Goal: Communication & Community: Answer question/provide support

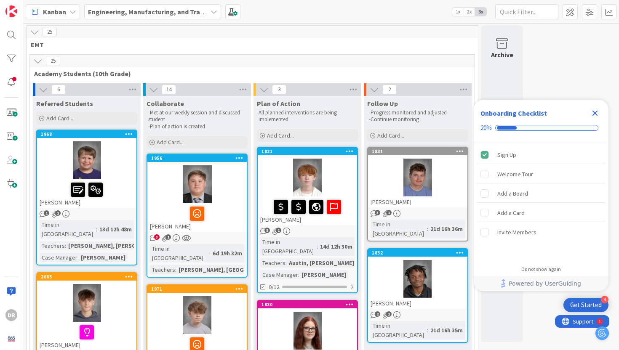
click at [596, 113] on icon "Close Checklist" at bounding box center [595, 113] width 5 height 5
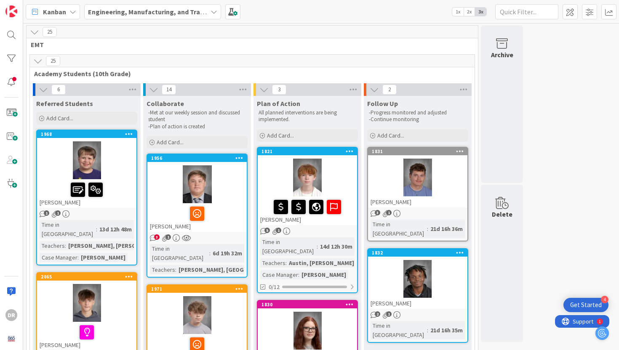
click at [435, 72] on span "Academy Students (10th Grade)" at bounding box center [249, 73] width 430 height 8
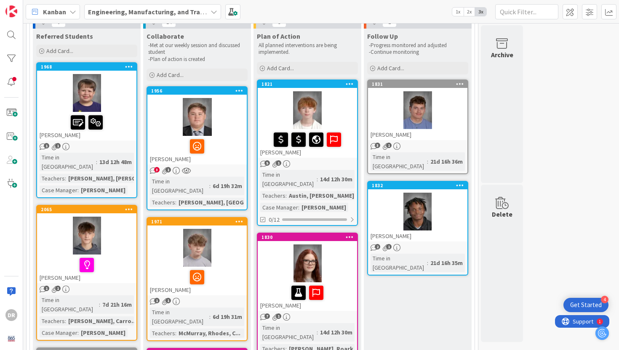
scroll to position [84, 0]
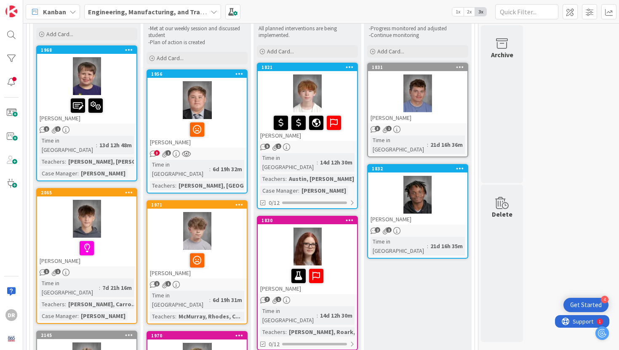
click at [345, 100] on div at bounding box center [307, 94] width 99 height 38
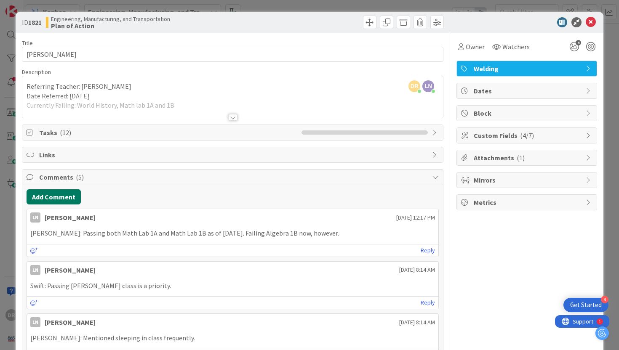
click at [71, 195] on button "Add Comment" at bounding box center [54, 197] width 54 height 15
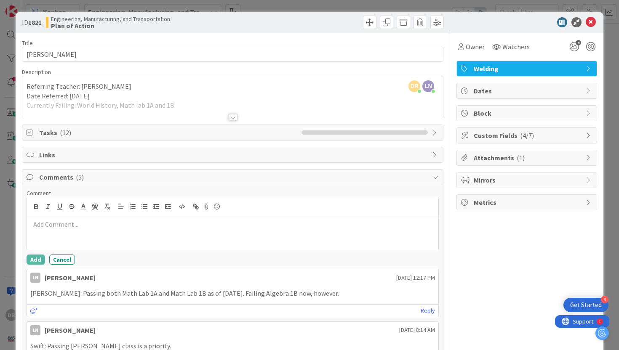
click at [230, 117] on div at bounding box center [232, 117] width 9 height 7
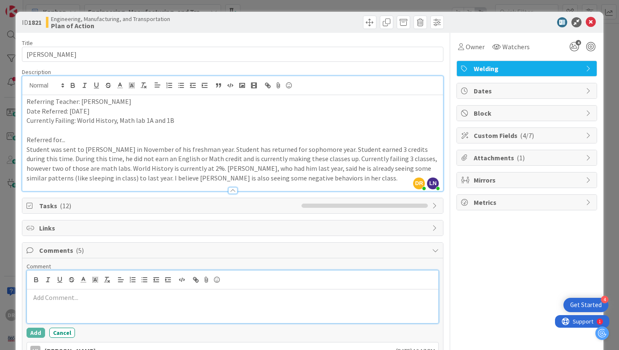
click at [149, 301] on p at bounding box center [232, 298] width 405 height 10
click at [448, 202] on div "Title 14 / 128 Bailey Mullins Description DR Delaina Rhodes just joined LN Loga…" at bounding box center [310, 330] width 576 height 595
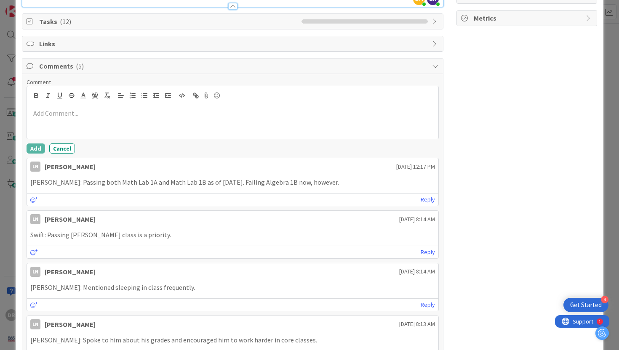
scroll to position [185, 0]
click at [64, 147] on button "Cancel" at bounding box center [62, 148] width 26 height 10
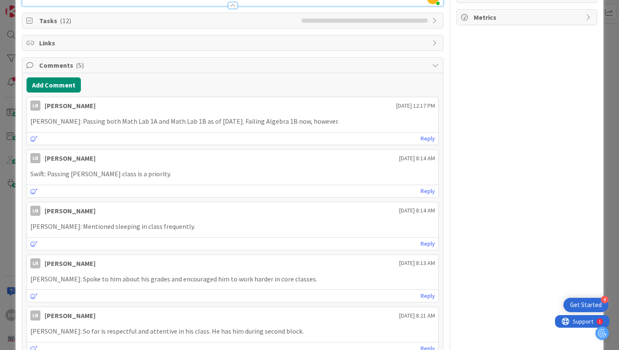
click at [2, 29] on div "ID 1821 Engineering, Manufacturing, and Transportation Plan of Action Title 14 …" at bounding box center [309, 175] width 619 height 350
click at [613, 32] on div "ID 1821 Engineering, Manufacturing, and Transportation Plan of Action Title 14 …" at bounding box center [309, 175] width 619 height 350
click at [617, 82] on div "ID 1821 Engineering, Manufacturing, and Transportation Plan of Action Title 14 …" at bounding box center [309, 175] width 619 height 350
click at [598, 84] on div "ID 1821 Engineering, Manufacturing, and Transportation Plan of Action Title 14 …" at bounding box center [310, 108] width 588 height 562
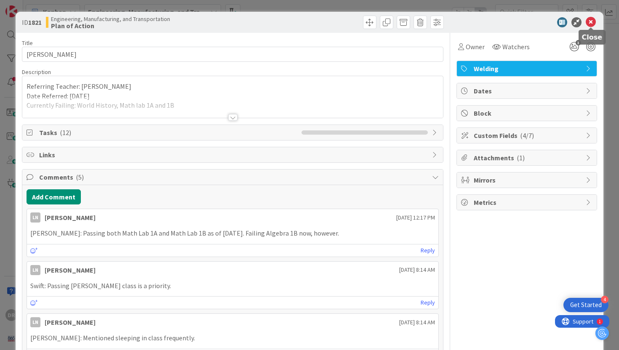
click at [591, 22] on icon at bounding box center [591, 22] width 10 height 10
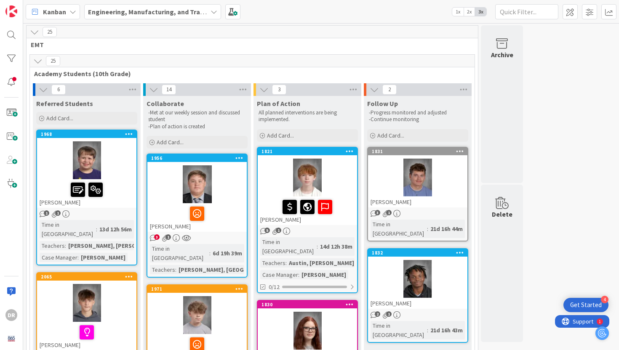
click at [331, 329] on div at bounding box center [307, 331] width 99 height 38
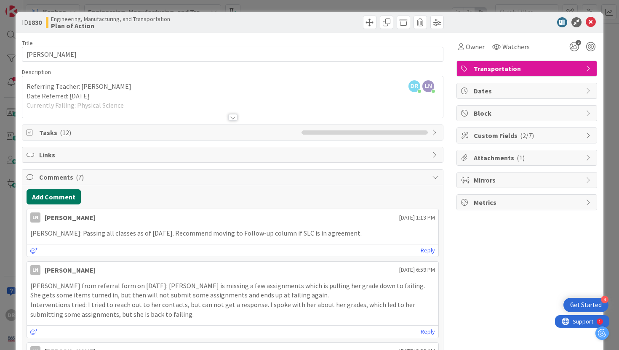
click at [72, 195] on button "Add Comment" at bounding box center [54, 197] width 54 height 15
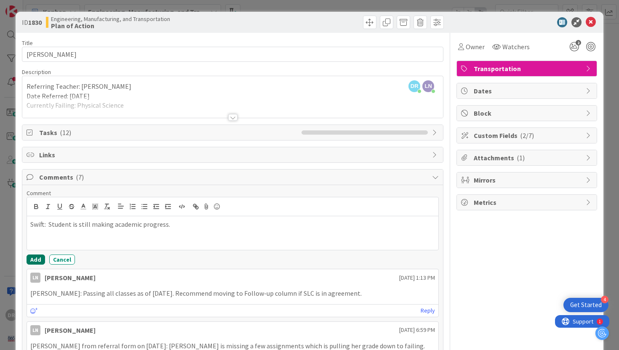
click at [37, 255] on button "Add" at bounding box center [36, 260] width 19 height 10
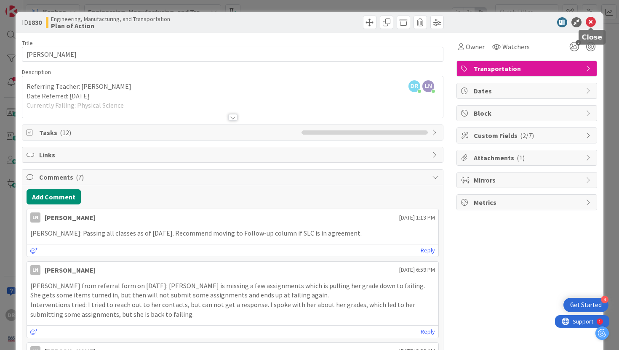
click at [594, 21] on icon at bounding box center [591, 22] width 10 height 10
click at [592, 23] on icon at bounding box center [591, 22] width 10 height 10
click at [589, 20] on icon at bounding box center [591, 22] width 10 height 10
click at [614, 86] on div "ID 1830 Engineering, Manufacturing, and Transportation Plan of Action Title 18 …" at bounding box center [309, 175] width 619 height 350
click at [591, 23] on icon at bounding box center [591, 22] width 10 height 10
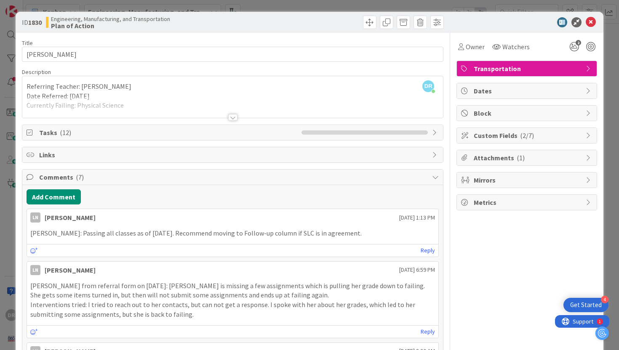
click at [507, 3] on div "ID 1830 Engineering, Manufacturing, and Transportation Plan of Action Title 18 …" at bounding box center [309, 175] width 619 height 350
click at [591, 24] on icon at bounding box center [591, 22] width 10 height 10
click at [619, 94] on div "ID 1830 Engineering, Manufacturing, and Transportation Plan of Action Title 18 …" at bounding box center [309, 175] width 619 height 350
click at [591, 19] on icon at bounding box center [591, 22] width 10 height 10
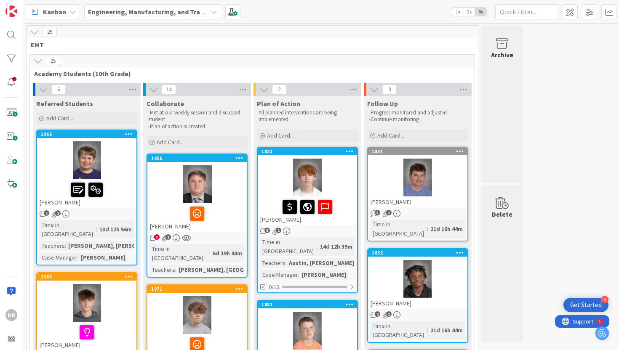
click at [446, 73] on span "Academy Students (10th Grade)" at bounding box center [249, 73] width 430 height 8
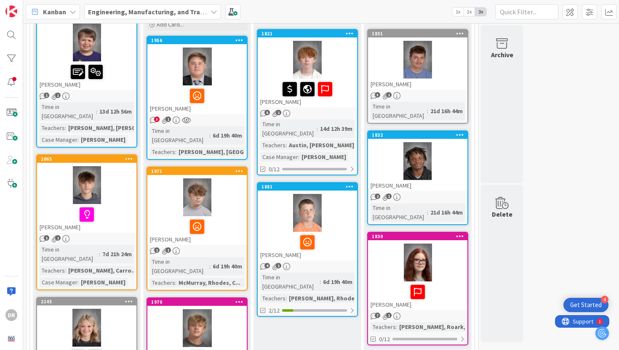
scroll to position [135, 0]
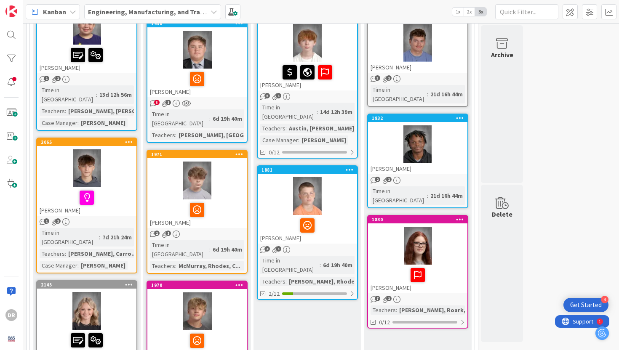
click at [337, 205] on div at bounding box center [307, 196] width 99 height 38
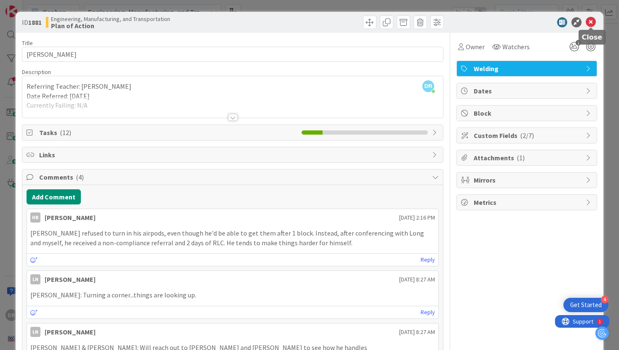
click at [592, 22] on icon at bounding box center [591, 22] width 10 height 10
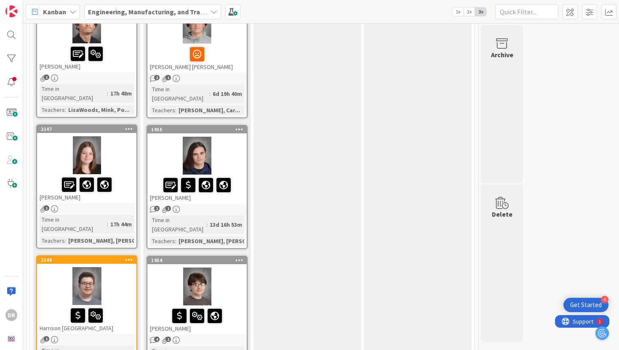
scroll to position [556, 0]
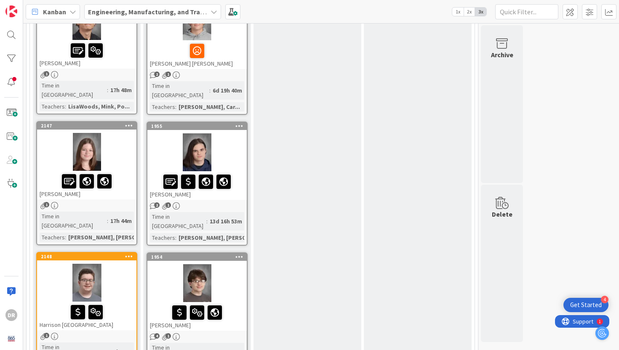
click at [234, 133] on div at bounding box center [196, 152] width 99 height 38
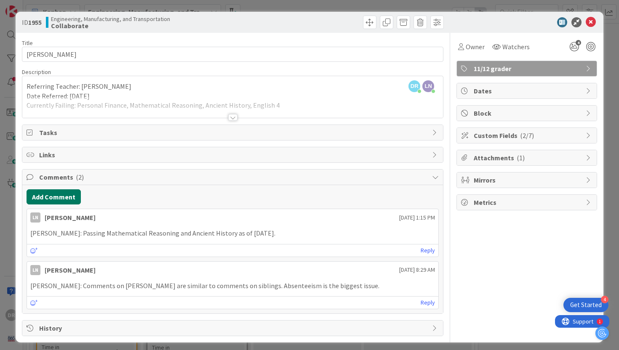
click at [69, 195] on button "Add Comment" at bounding box center [54, 197] width 54 height 15
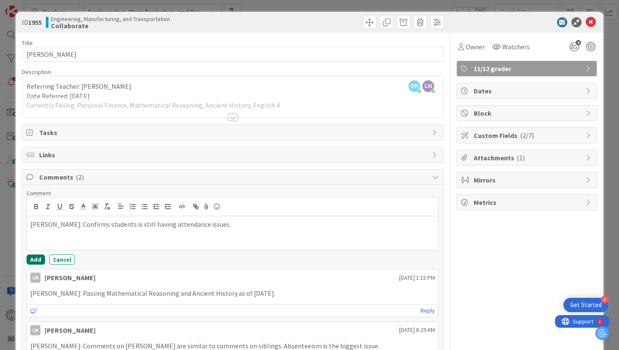
click at [36, 259] on button "Add" at bounding box center [36, 260] width 19 height 10
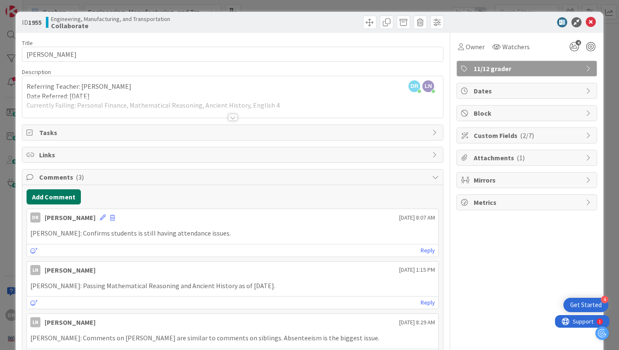
click at [59, 195] on button "Add Comment" at bounding box center [54, 197] width 54 height 15
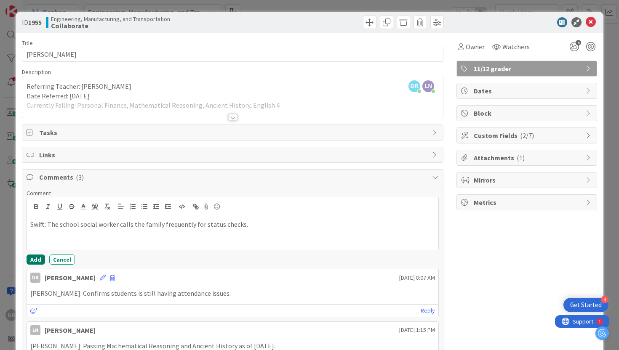
click at [34, 259] on button "Add" at bounding box center [36, 260] width 19 height 10
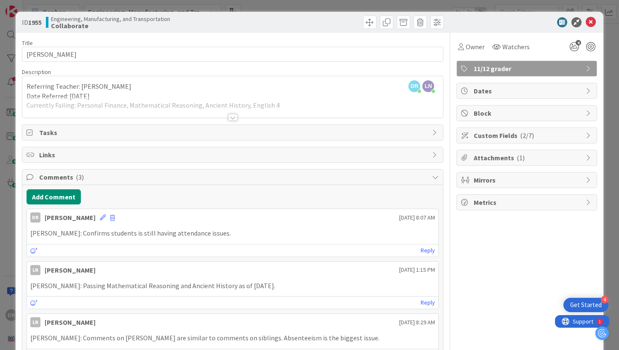
click at [616, 35] on div "ID 1955 Engineering, Manufacturing, and Transportation Collaborate Title 15 / 1…" at bounding box center [309, 175] width 619 height 350
click at [591, 24] on icon at bounding box center [591, 22] width 10 height 10
click at [594, 23] on icon at bounding box center [591, 22] width 10 height 10
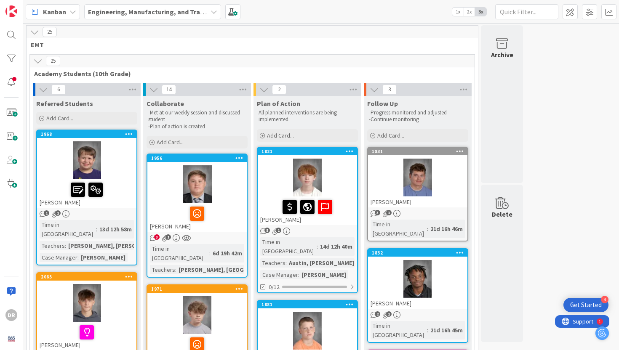
click at [213, 75] on span "Academy Students (10th Grade)" at bounding box center [249, 73] width 430 height 8
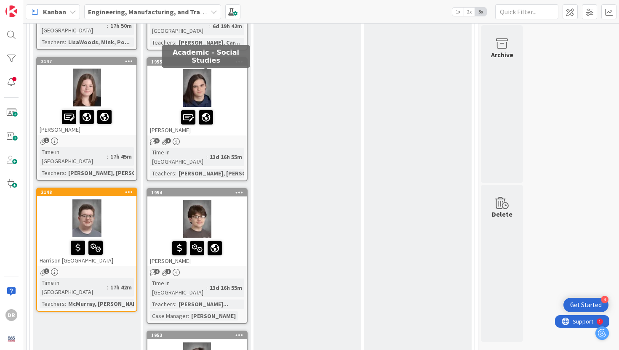
scroll to position [623, 0]
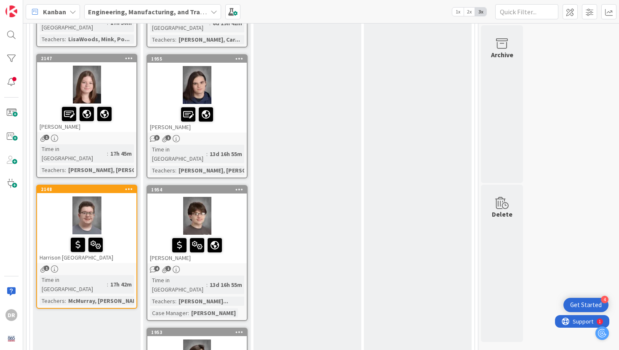
click at [238, 197] on div at bounding box center [196, 216] width 99 height 38
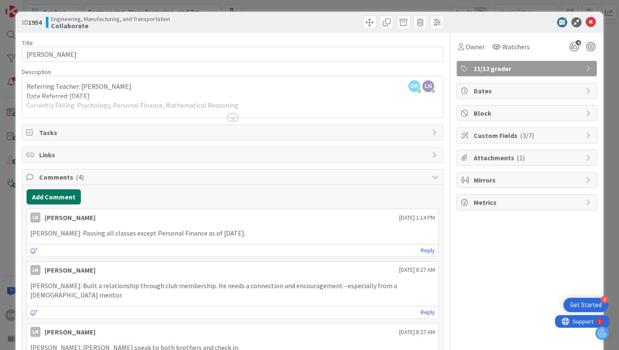
click at [66, 198] on button "Add Comment" at bounding box center [54, 197] width 54 height 15
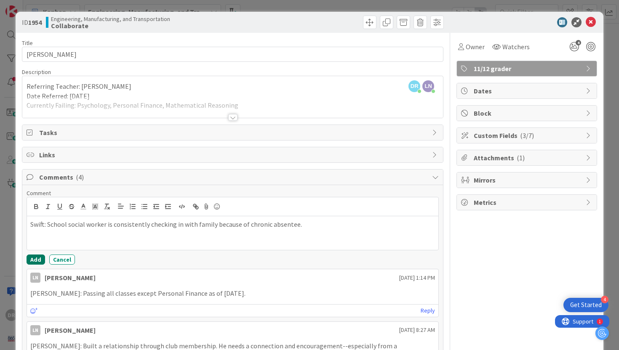
click at [39, 260] on button "Add" at bounding box center [36, 260] width 19 height 10
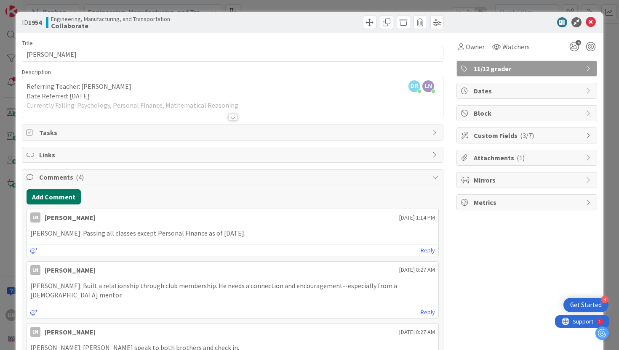
click at [67, 198] on button "Add Comment" at bounding box center [54, 197] width 54 height 15
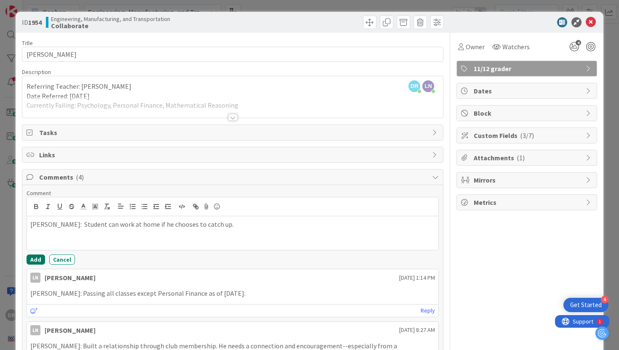
click at [35, 257] on button "Add" at bounding box center [36, 260] width 19 height 10
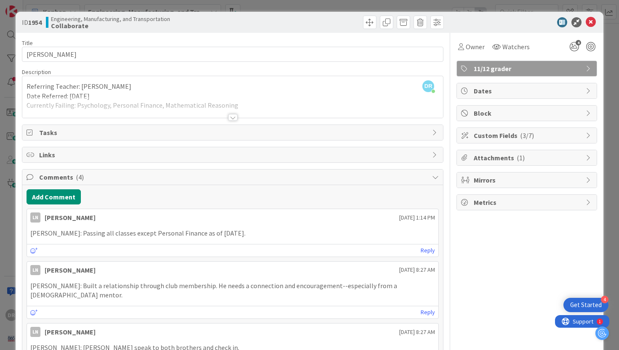
click at [272, 199] on div "Add Comment" at bounding box center [233, 197] width 413 height 15
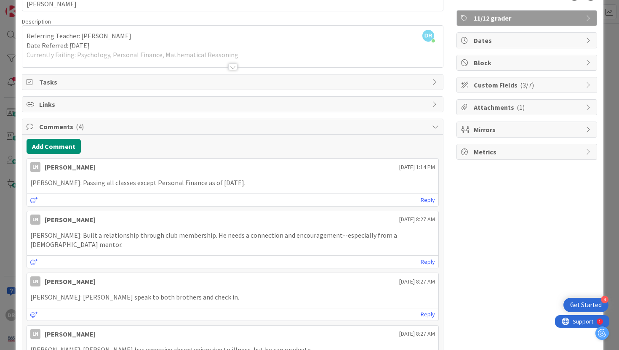
scroll to position [67, 0]
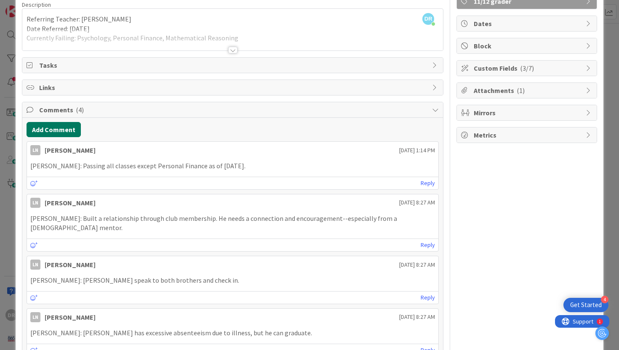
click at [66, 130] on button "Add Comment" at bounding box center [54, 129] width 54 height 15
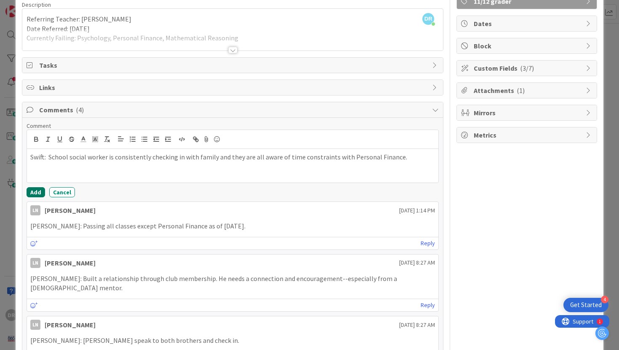
click at [38, 189] on button "Add" at bounding box center [36, 192] width 19 height 10
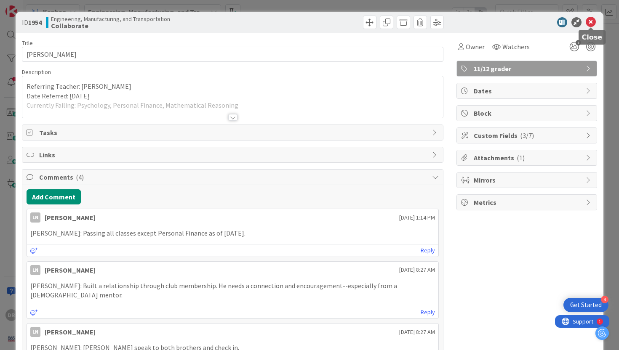
click at [591, 20] on icon at bounding box center [591, 22] width 10 height 10
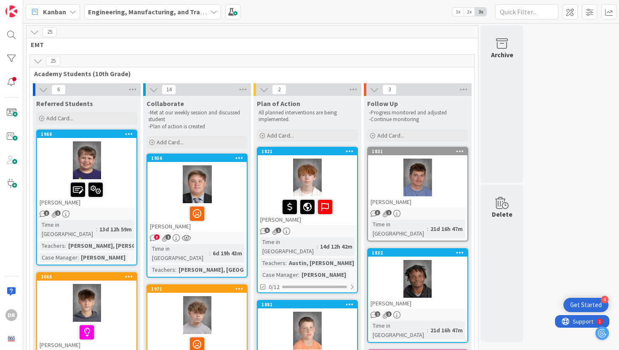
click at [242, 74] on span "Academy Students (10th Grade)" at bounding box center [249, 73] width 430 height 8
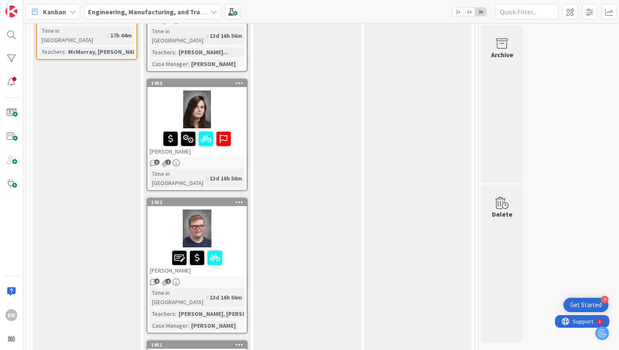
scroll to position [876, 0]
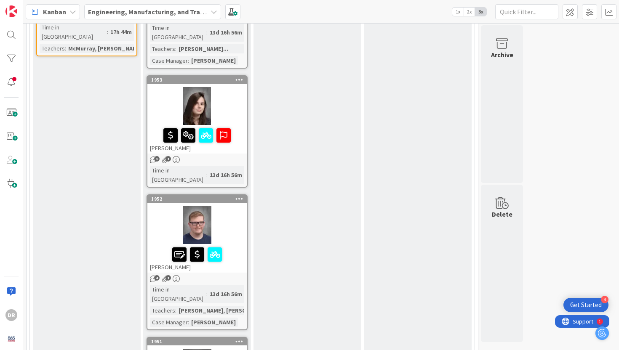
click at [239, 206] on div at bounding box center [196, 225] width 99 height 38
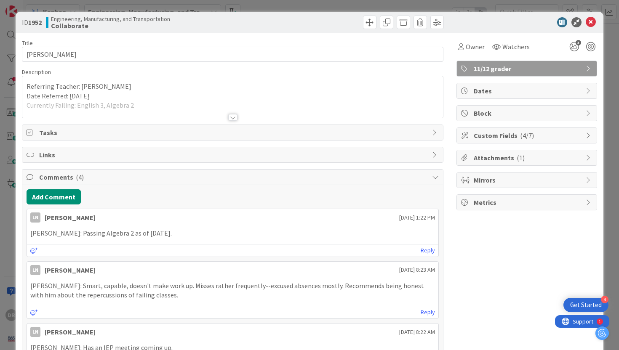
click at [235, 115] on div at bounding box center [232, 117] width 9 height 7
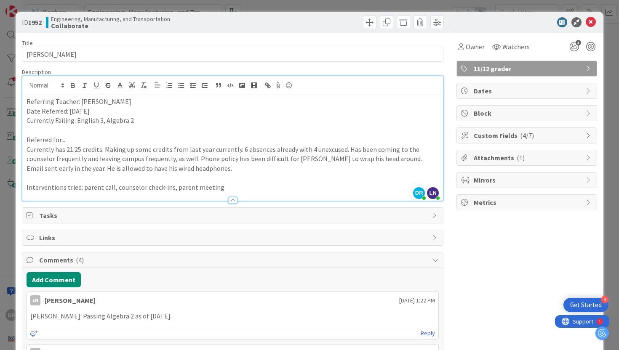
click at [310, 206] on div "Title 15 / 128 [PERSON_NAME] Description [PERSON_NAME] just joined LN [PERSON_N…" at bounding box center [233, 284] width 422 height 502
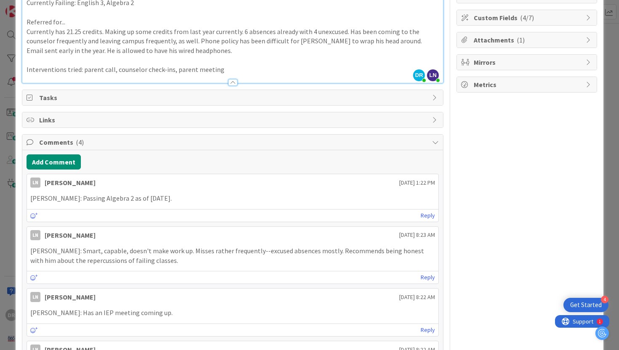
scroll to position [135, 0]
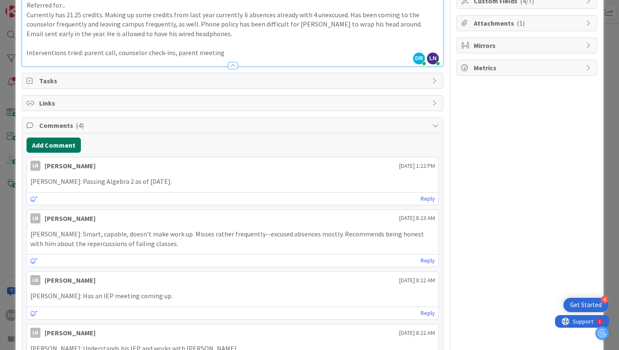
click at [66, 146] on button "Add Comment" at bounding box center [54, 145] width 54 height 15
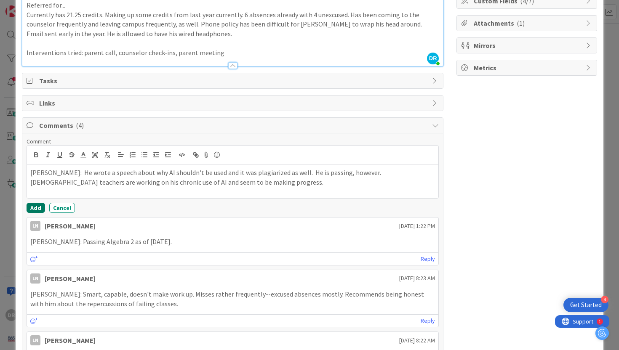
click at [35, 206] on button "Add" at bounding box center [36, 208] width 19 height 10
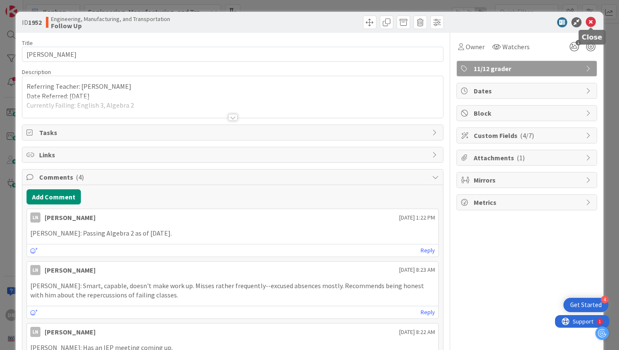
click at [592, 21] on icon at bounding box center [591, 22] width 10 height 10
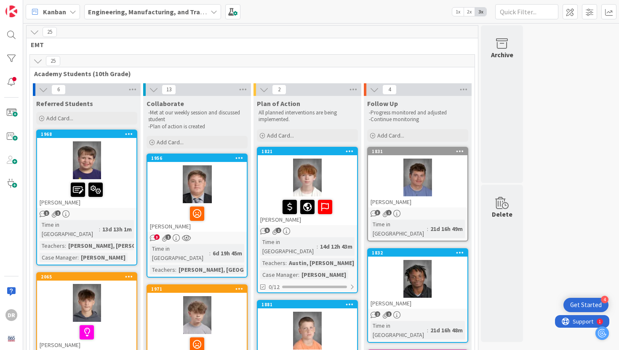
click at [331, 73] on span "Academy Students (10th Grade)" at bounding box center [249, 73] width 430 height 8
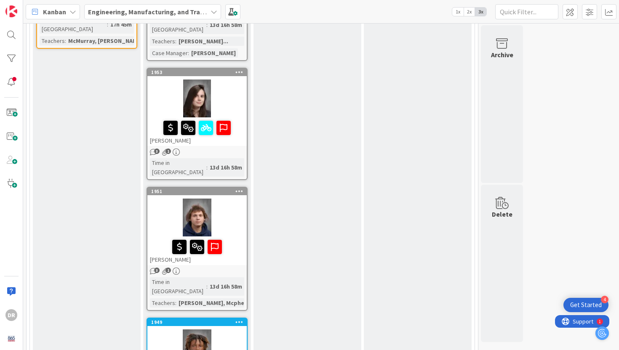
scroll to position [910, 0]
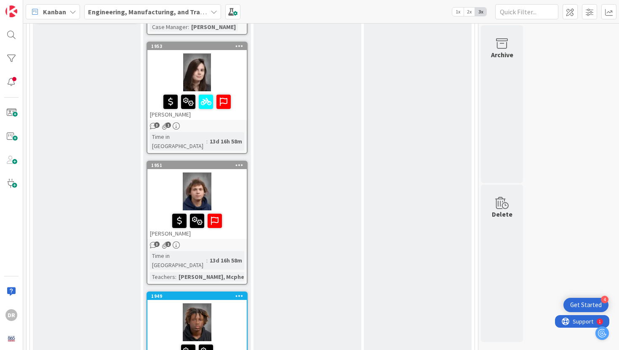
click at [236, 173] on div at bounding box center [196, 192] width 99 height 38
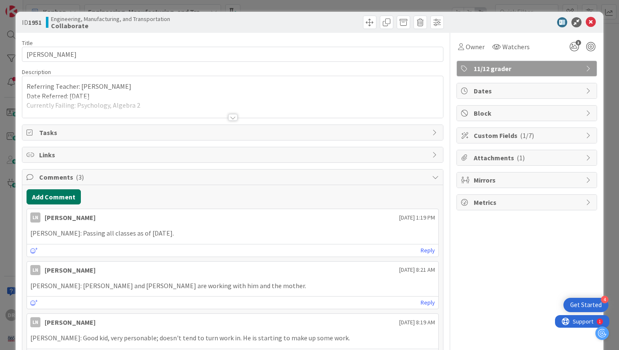
click at [69, 196] on button "Add Comment" at bounding box center [54, 197] width 54 height 15
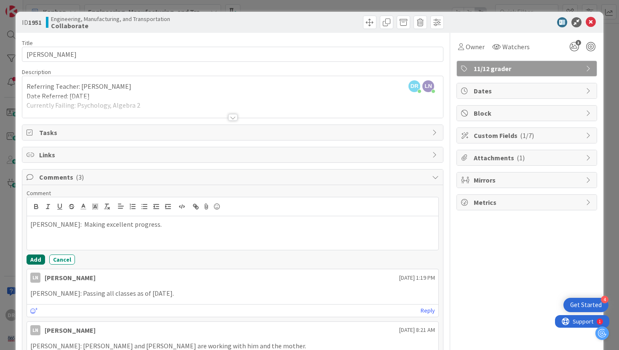
click at [33, 256] on button "Add" at bounding box center [36, 260] width 19 height 10
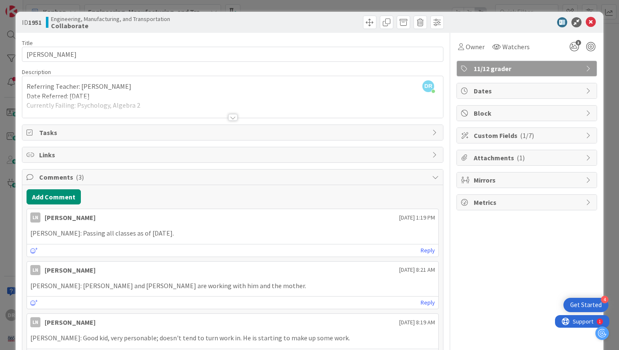
click at [357, 193] on div "Add Comment" at bounding box center [233, 197] width 413 height 15
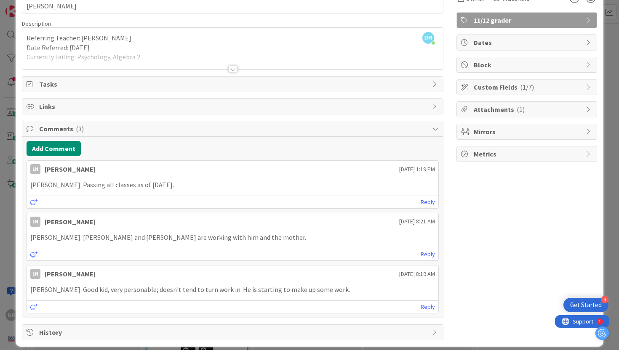
scroll to position [51, 0]
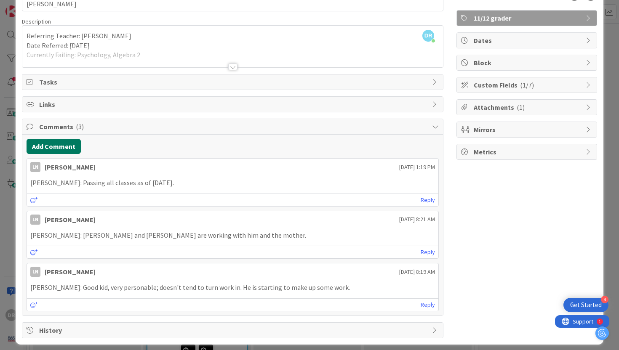
click at [69, 148] on button "Add Comment" at bounding box center [54, 146] width 54 height 15
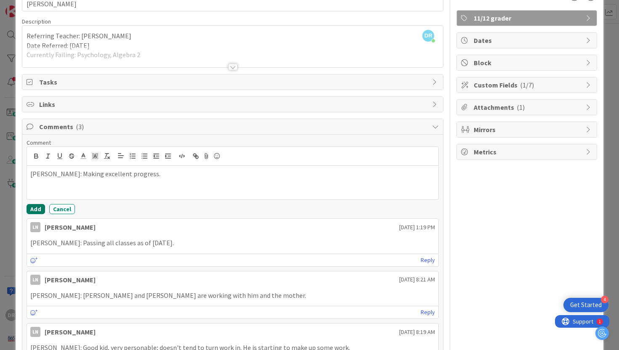
click at [33, 206] on button "Add" at bounding box center [36, 209] width 19 height 10
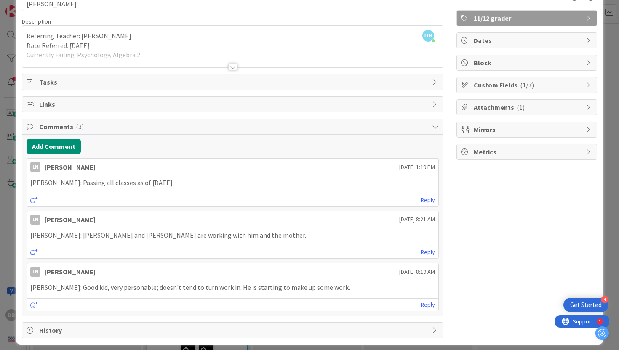
click at [250, 153] on div "Add Comment" at bounding box center [233, 146] width 413 height 15
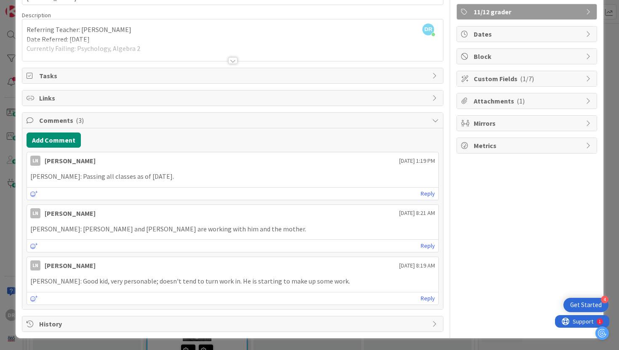
click at [176, 310] on div "Title 11 / 128 Nathan Long Description DR Delaina Rhodes just joined Referring …" at bounding box center [233, 154] width 422 height 356
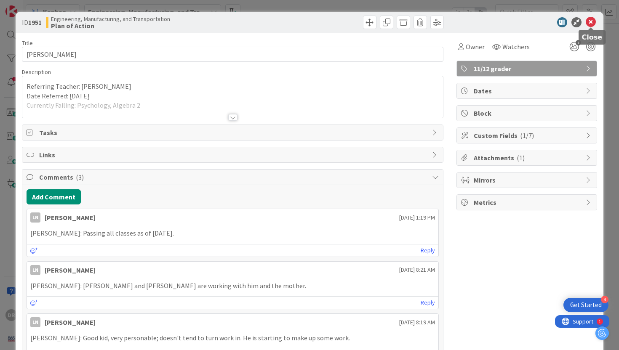
click at [591, 21] on icon at bounding box center [591, 22] width 10 height 10
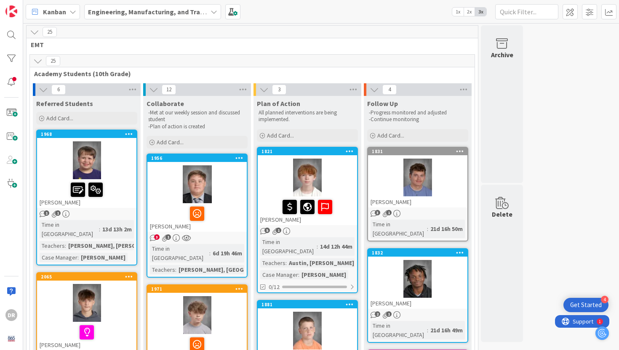
click at [347, 70] on span "Academy Students (10th Grade)" at bounding box center [249, 73] width 430 height 8
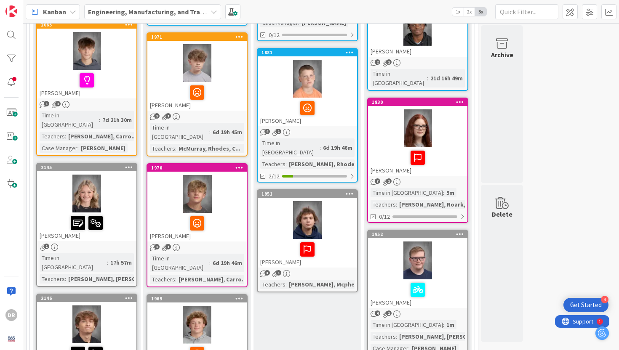
scroll to position [253, 0]
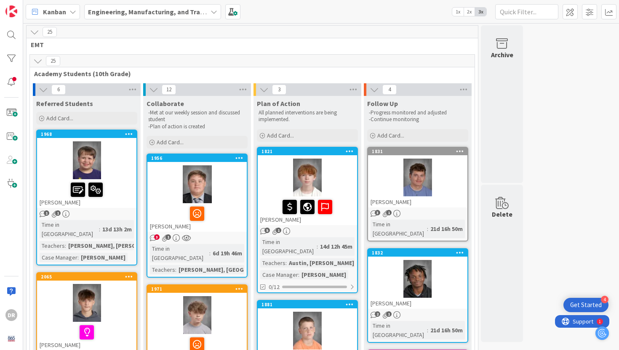
click at [233, 78] on div "25 Academy Students (10th Grade)" at bounding box center [252, 67] width 445 height 24
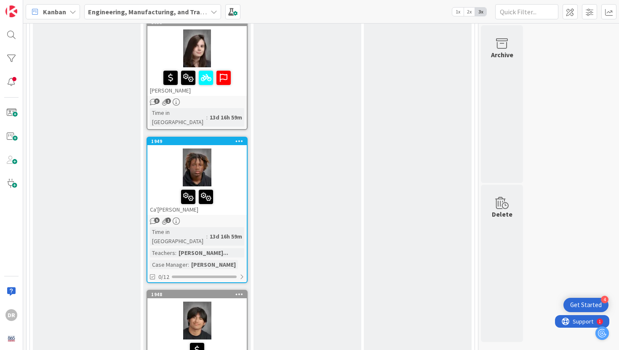
scroll to position [960, 0]
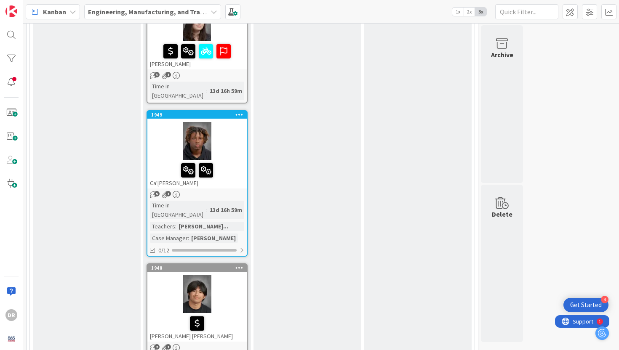
click at [229, 162] on div at bounding box center [197, 171] width 94 height 18
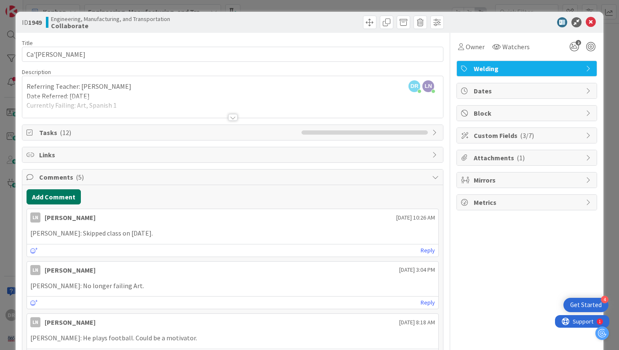
click at [60, 199] on button "Add Comment" at bounding box center [54, 197] width 54 height 15
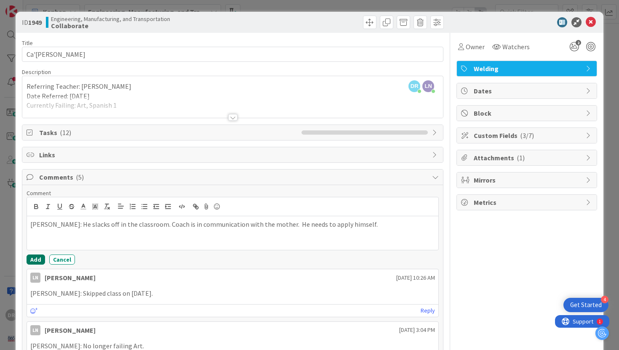
click at [33, 261] on button "Add" at bounding box center [36, 260] width 19 height 10
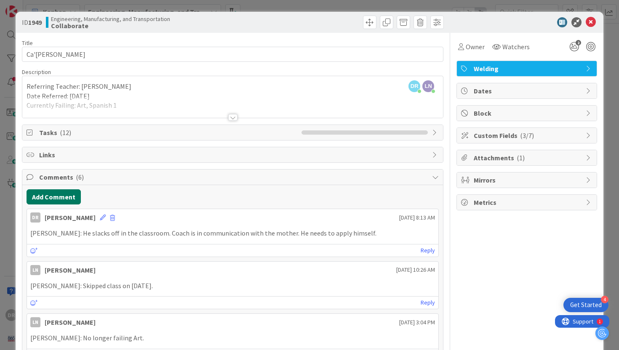
click at [58, 198] on button "Add Comment" at bounding box center [54, 197] width 54 height 15
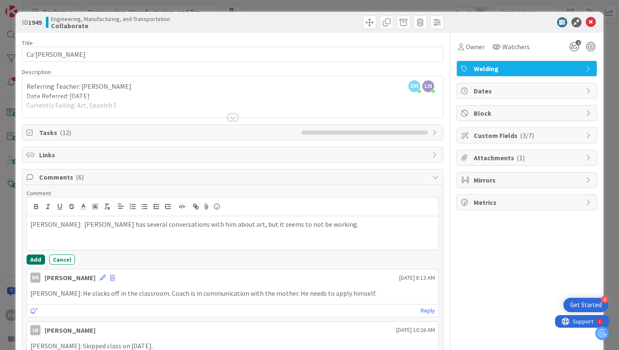
click at [37, 260] on button "Add" at bounding box center [36, 260] width 19 height 10
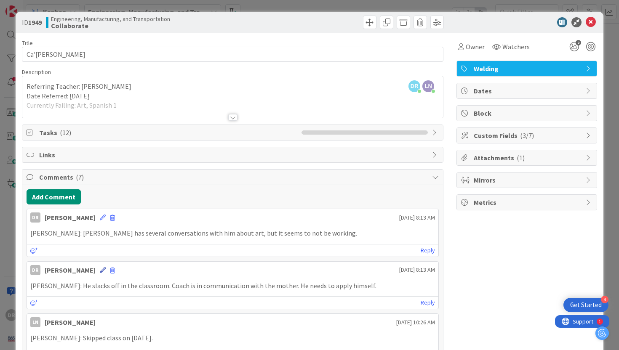
click at [100, 271] on icon at bounding box center [103, 270] width 6 height 6
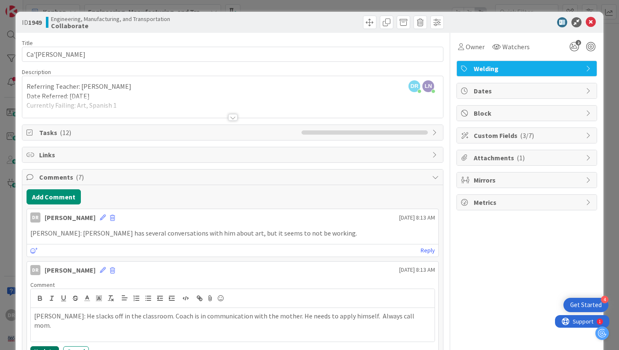
click at [48, 348] on button "Update" at bounding box center [44, 352] width 29 height 10
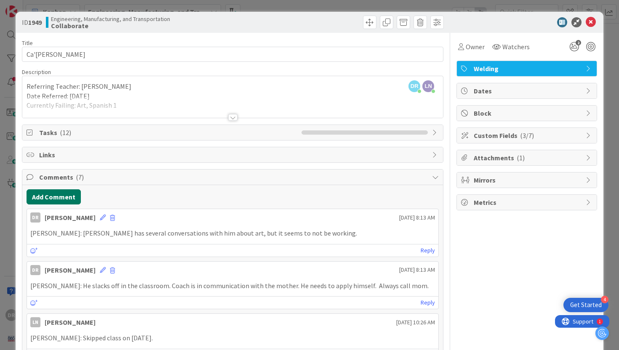
click at [70, 197] on button "Add Comment" at bounding box center [54, 197] width 54 height 15
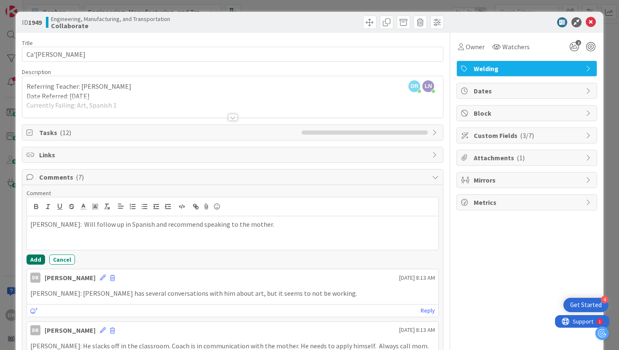
click at [34, 259] on button "Add" at bounding box center [36, 260] width 19 height 10
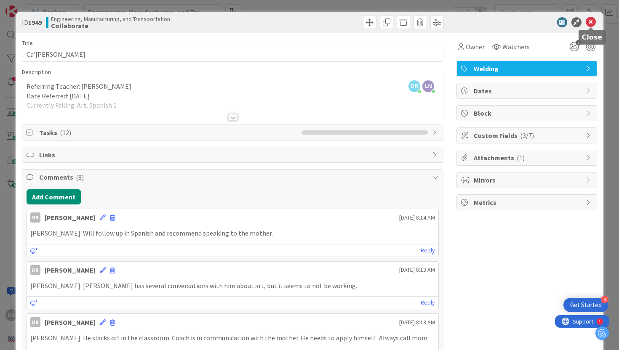
click at [590, 22] on icon at bounding box center [591, 22] width 10 height 10
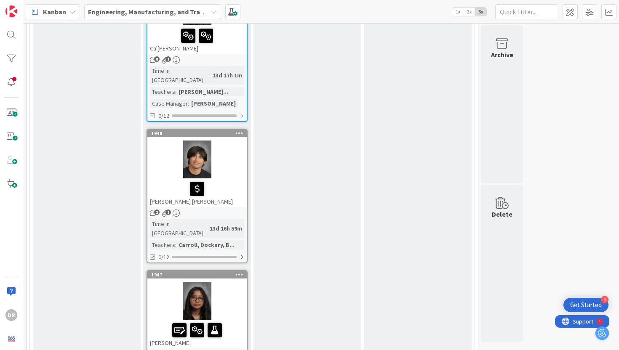
scroll to position [1078, 0]
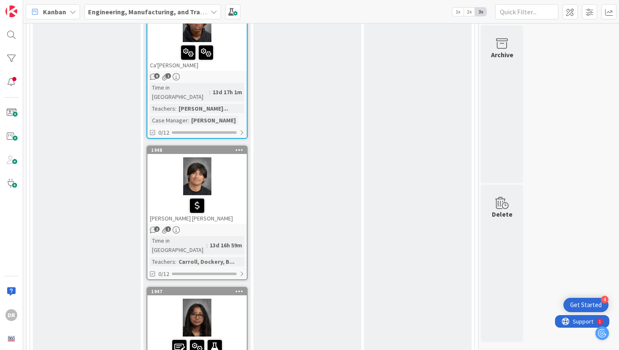
click at [235, 197] on div at bounding box center [197, 206] width 94 height 18
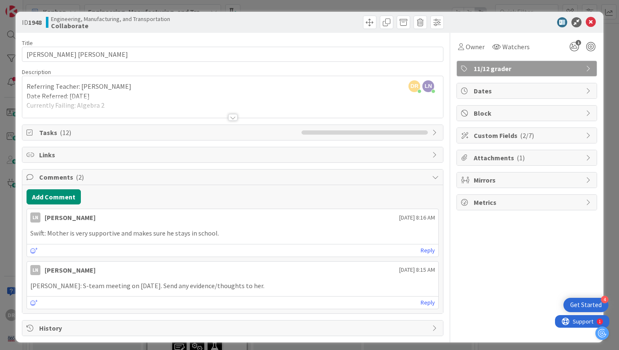
click at [195, 195] on div "Add Comment" at bounding box center [233, 197] width 413 height 15
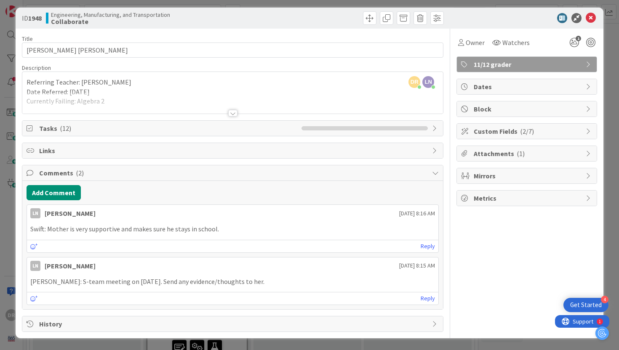
scroll to position [4, 0]
click at [62, 194] on button "Add Comment" at bounding box center [54, 192] width 54 height 15
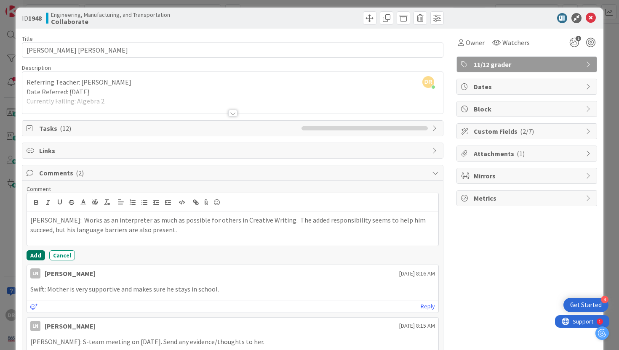
click at [39, 255] on button "Add" at bounding box center [36, 256] width 19 height 10
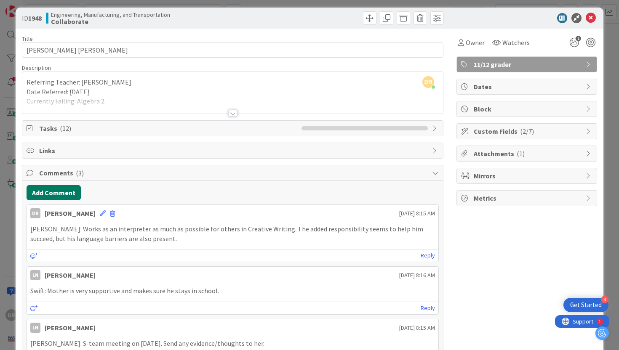
click at [60, 195] on button "Add Comment" at bounding box center [54, 192] width 54 height 15
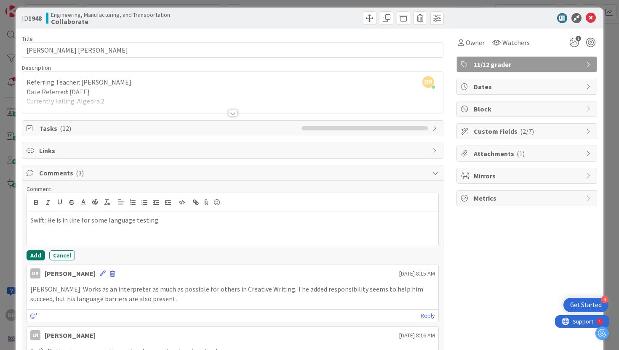
click at [39, 252] on button "Add" at bounding box center [36, 256] width 19 height 10
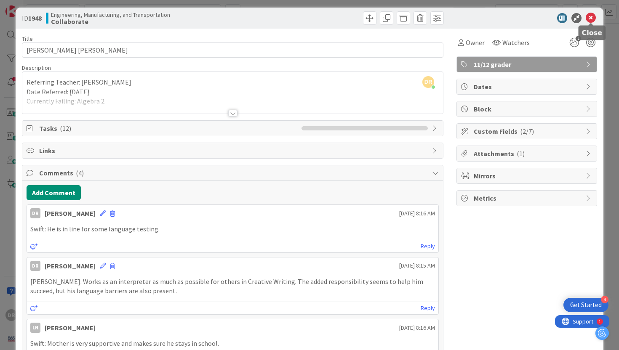
click at [590, 15] on icon at bounding box center [591, 18] width 10 height 10
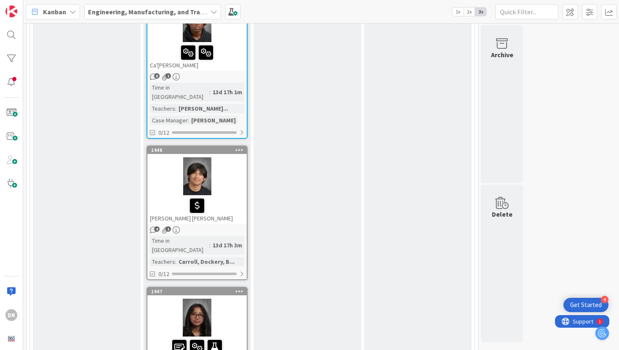
click at [230, 299] on div at bounding box center [196, 318] width 99 height 38
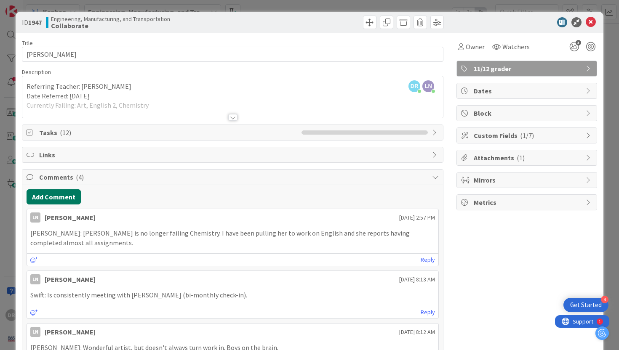
click at [67, 197] on button "Add Comment" at bounding box center [54, 197] width 54 height 15
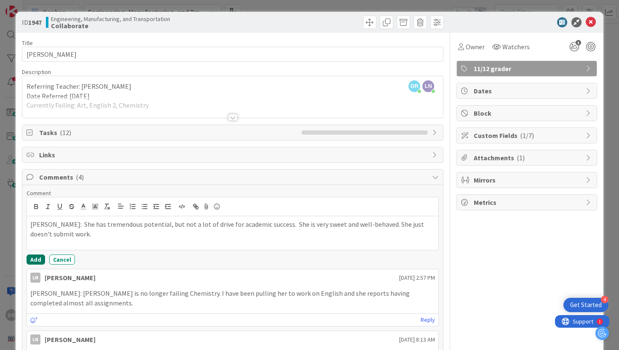
click at [35, 259] on button "Add" at bounding box center [36, 260] width 19 height 10
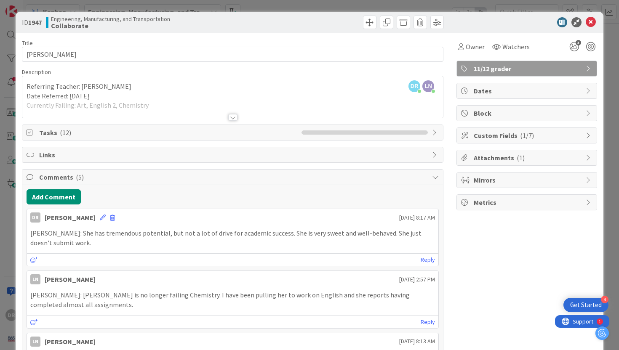
click at [422, 193] on div "Add Comment" at bounding box center [233, 197] width 413 height 15
click at [587, 21] on icon at bounding box center [591, 22] width 10 height 10
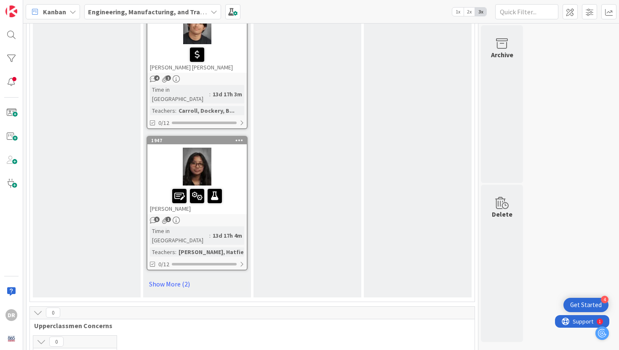
scroll to position [1230, 0]
click at [179, 277] on link "Show More (2)" at bounding box center [197, 283] width 101 height 13
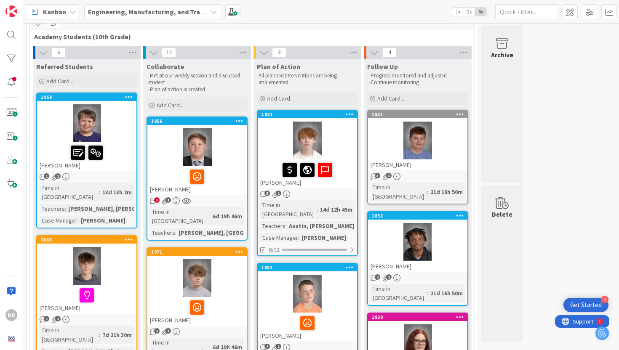
scroll to position [36, 0]
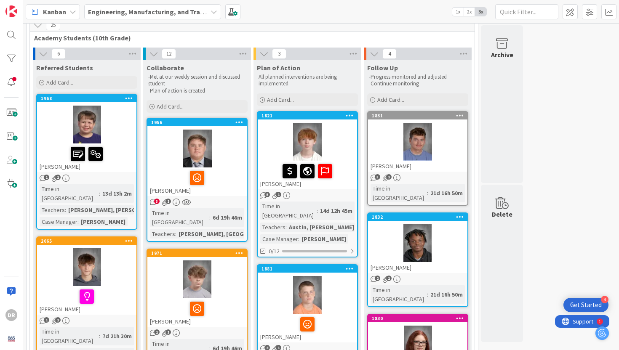
click at [108, 167] on div "[PERSON_NAME]" at bounding box center [86, 158] width 99 height 29
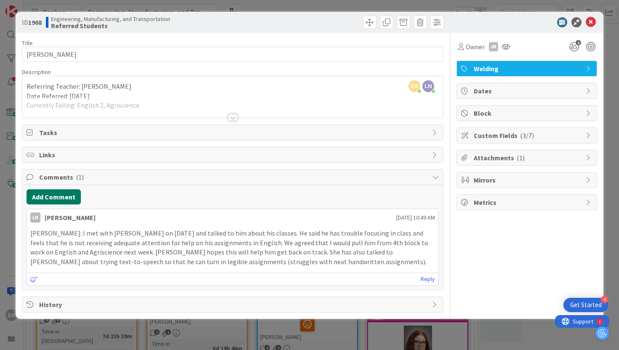
click at [67, 198] on button "Add Comment" at bounding box center [54, 197] width 54 height 15
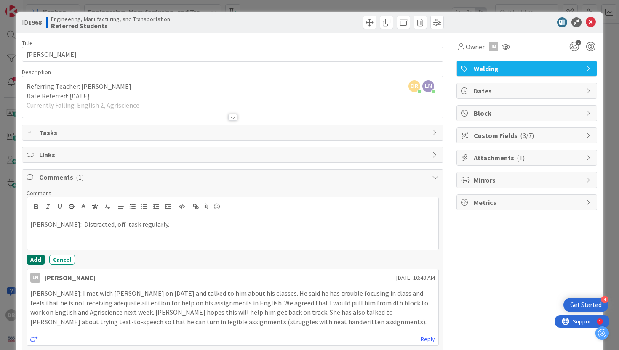
click at [37, 256] on button "Add" at bounding box center [36, 260] width 19 height 10
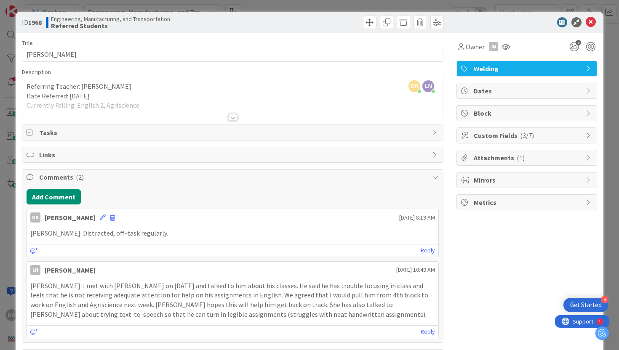
click at [234, 118] on div at bounding box center [232, 117] width 9 height 7
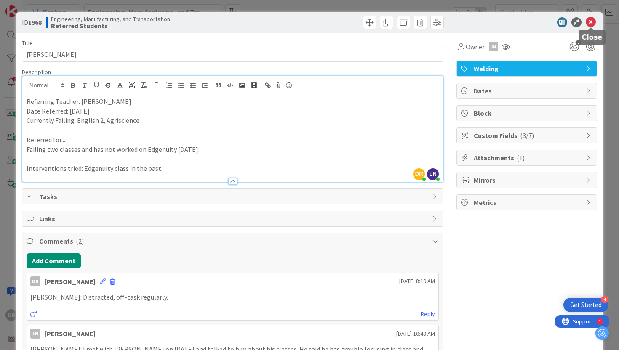
click at [590, 23] on icon at bounding box center [591, 22] width 10 height 10
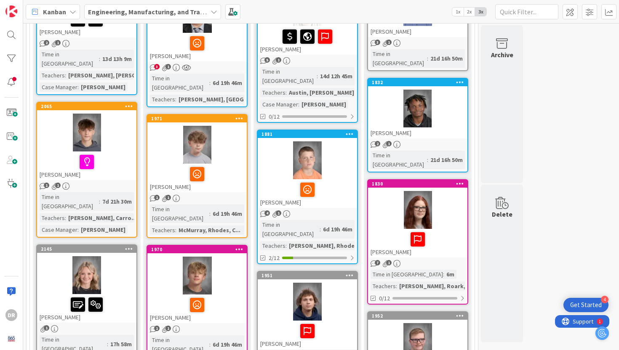
scroll to position [187, 0]
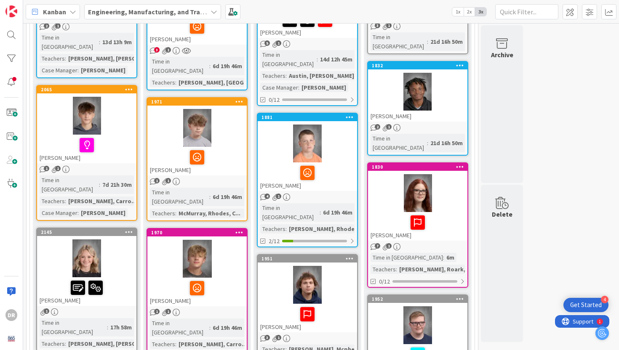
click at [125, 280] on div "[PERSON_NAME]" at bounding box center [86, 292] width 99 height 29
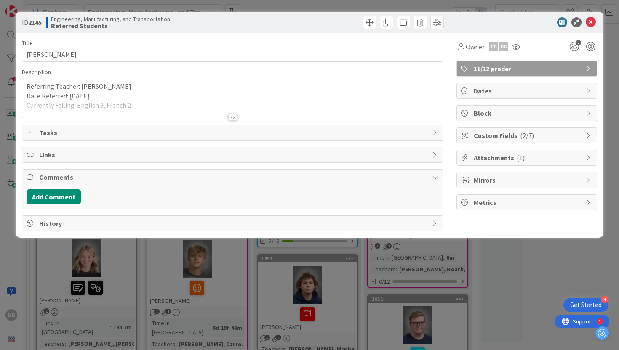
click at [232, 113] on div at bounding box center [232, 106] width 421 height 21
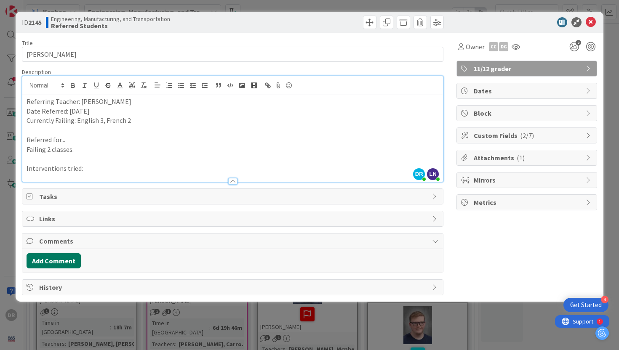
click at [61, 261] on button "Add Comment" at bounding box center [54, 261] width 54 height 15
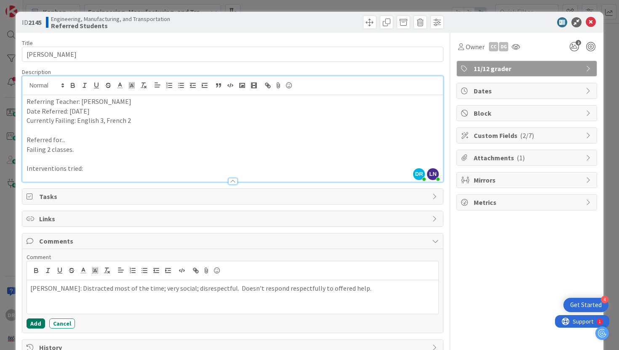
click at [40, 323] on button "Add" at bounding box center [36, 324] width 19 height 10
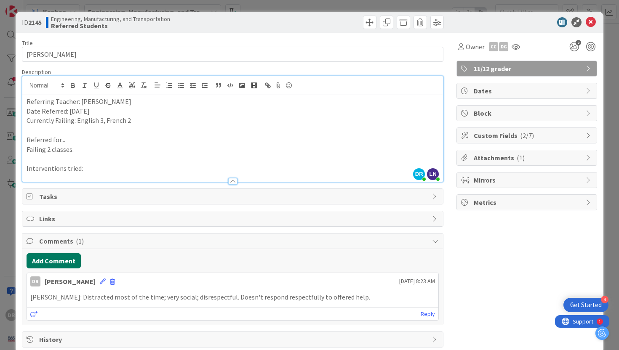
click at [71, 260] on button "Add Comment" at bounding box center [54, 261] width 54 height 15
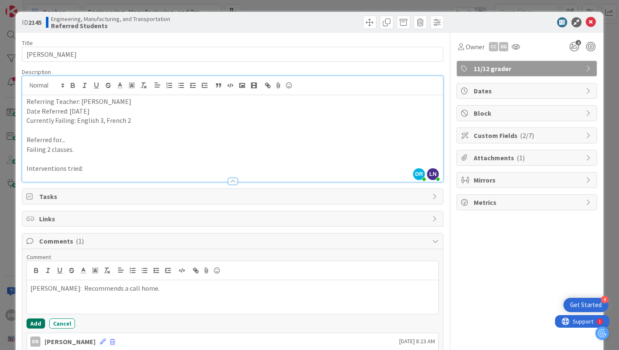
click at [38, 322] on button "Add" at bounding box center [36, 324] width 19 height 10
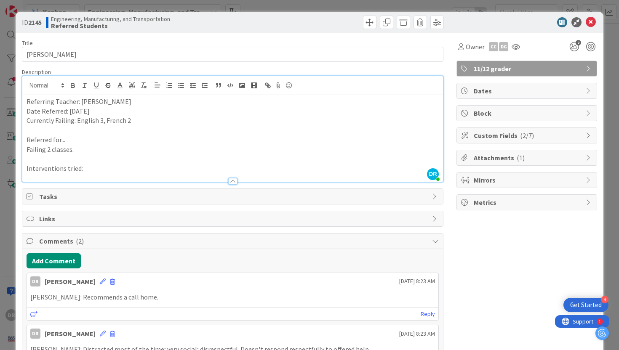
click at [591, 19] on icon at bounding box center [591, 22] width 10 height 10
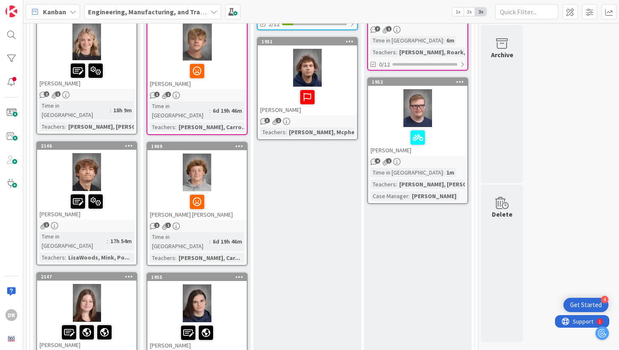
scroll to position [406, 0]
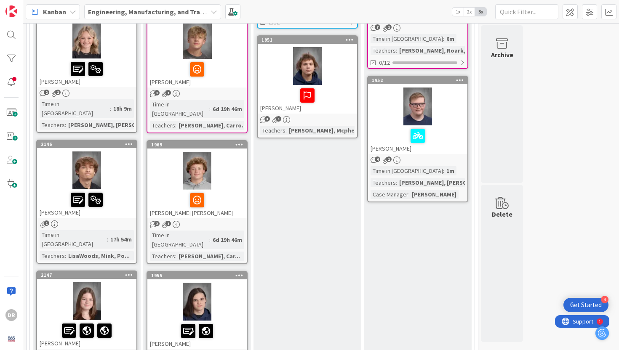
click at [125, 160] on div at bounding box center [86, 171] width 99 height 38
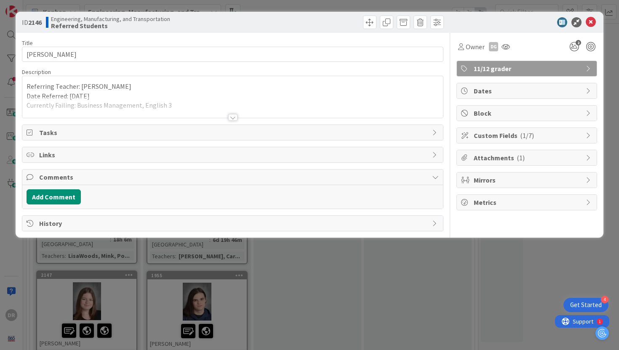
click at [232, 118] on div at bounding box center [232, 117] width 9 height 7
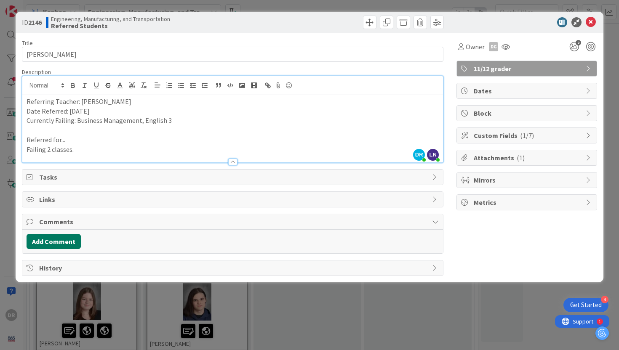
click at [71, 242] on button "Add Comment" at bounding box center [54, 241] width 54 height 15
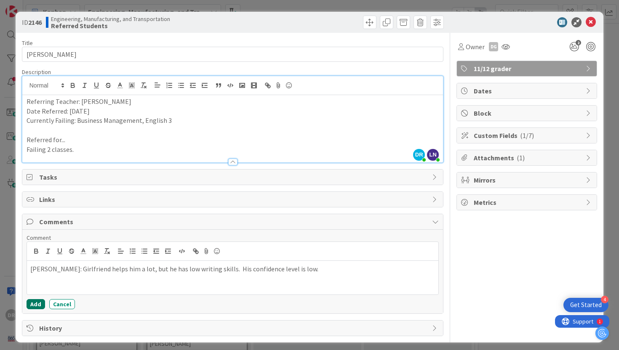
click at [34, 304] on button "Add" at bounding box center [36, 304] width 19 height 10
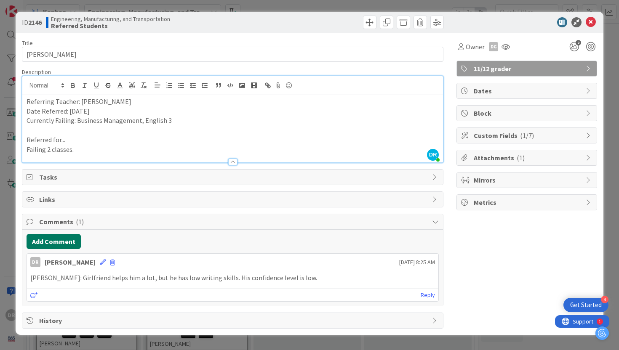
click at [69, 241] on button "Add Comment" at bounding box center [54, 241] width 54 height 15
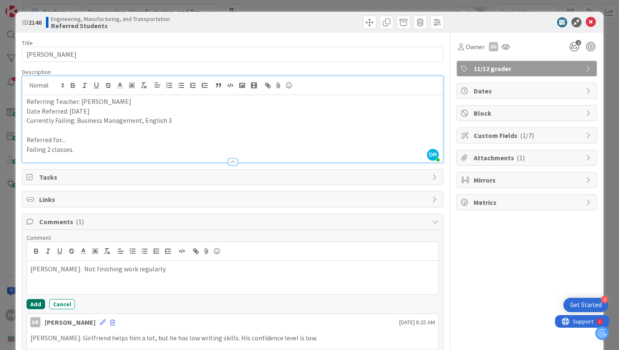
click at [34, 306] on button "Add" at bounding box center [36, 304] width 19 height 10
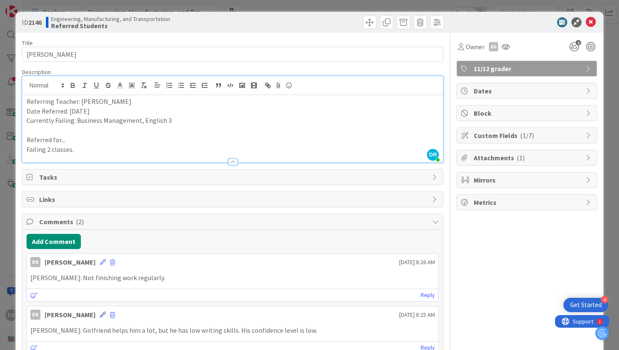
click at [100, 315] on icon at bounding box center [103, 315] width 6 height 6
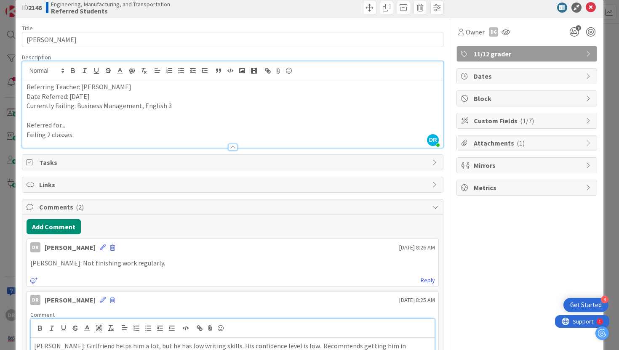
scroll to position [24, 0]
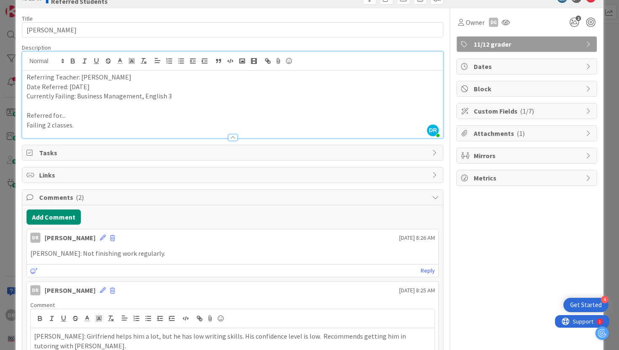
click at [318, 294] on div "[PERSON_NAME] [DATE] 8:25 AM" at bounding box center [233, 288] width 412 height 13
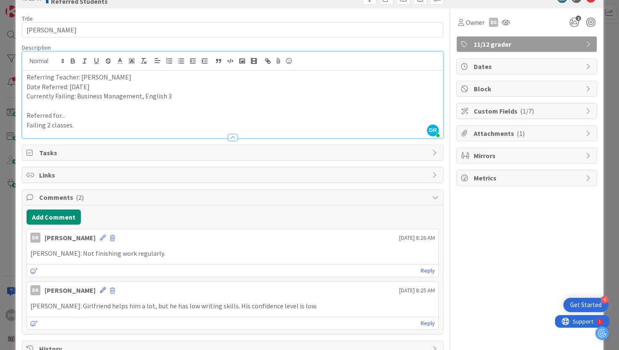
click at [100, 289] on icon at bounding box center [103, 291] width 6 height 6
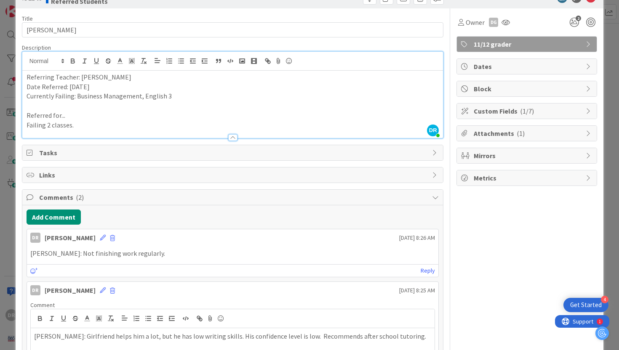
click at [441, 312] on div "Add Comment [PERSON_NAME] [DATE] 8:26 AM [PERSON_NAME]: Not finishing work regu…" at bounding box center [232, 303] width 421 height 195
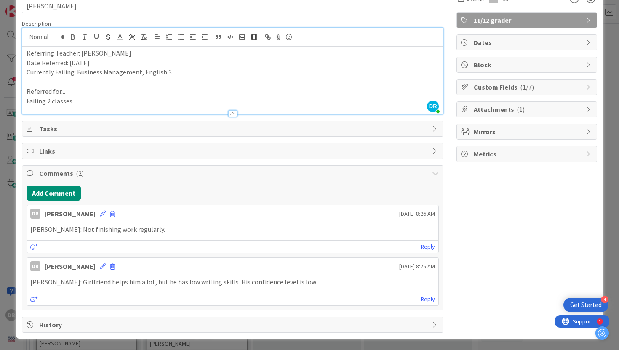
scroll to position [49, 0]
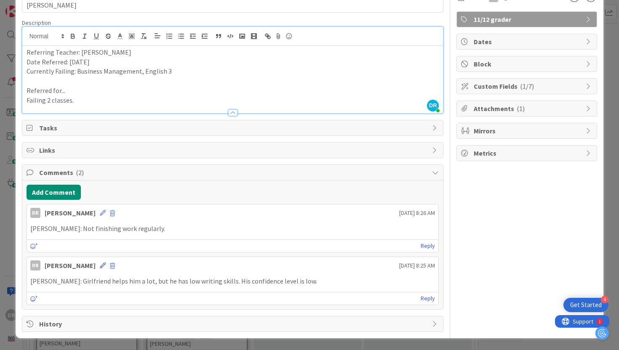
click at [100, 267] on icon at bounding box center [103, 266] width 6 height 6
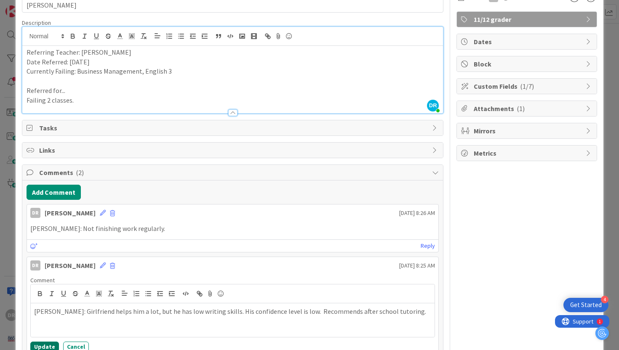
click at [39, 350] on button "Update" at bounding box center [44, 347] width 29 height 10
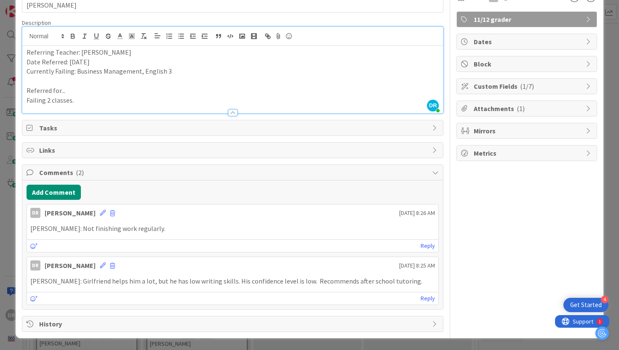
click at [609, 68] on div "ID 2146 Engineering, Manufacturing, and Transportation Referred Students Title …" at bounding box center [309, 175] width 619 height 350
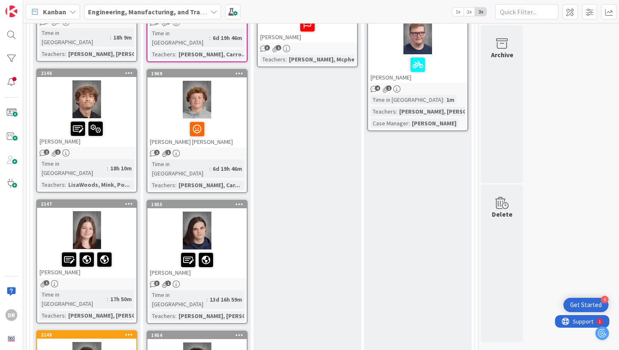
scroll to position [491, 0]
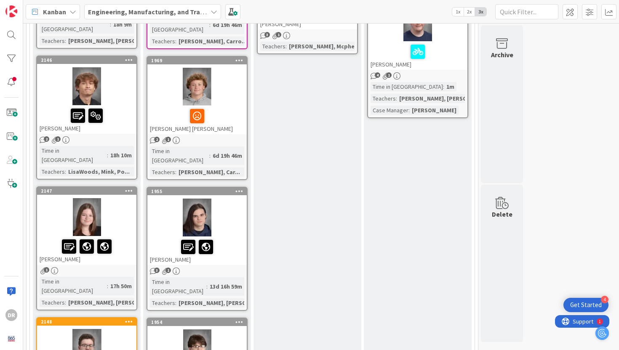
click at [133, 198] on div at bounding box center [86, 217] width 99 height 38
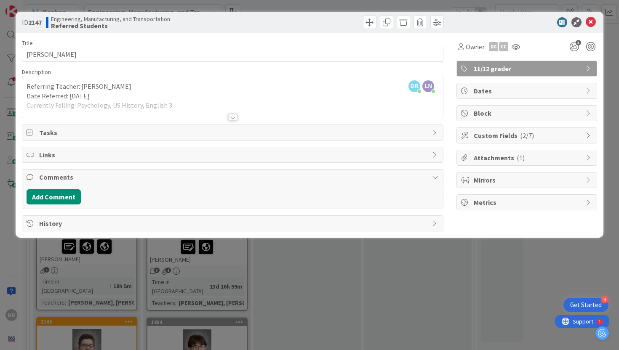
click at [236, 115] on div at bounding box center [232, 117] width 9 height 7
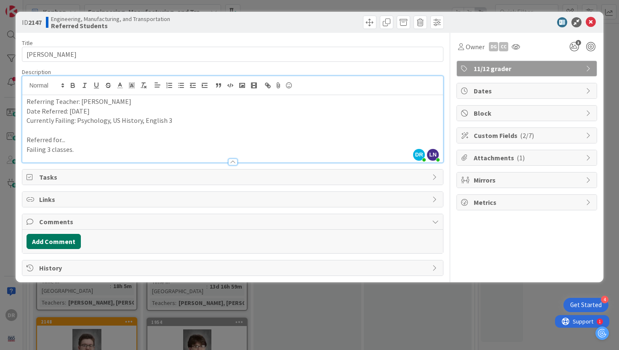
click at [67, 243] on button "Add Comment" at bounding box center [54, 241] width 54 height 15
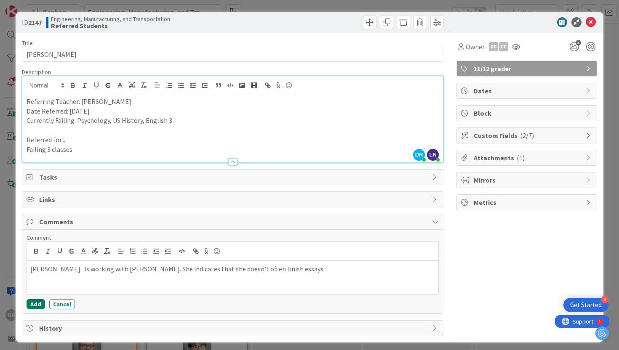
click at [37, 302] on button "Add" at bounding box center [36, 304] width 19 height 10
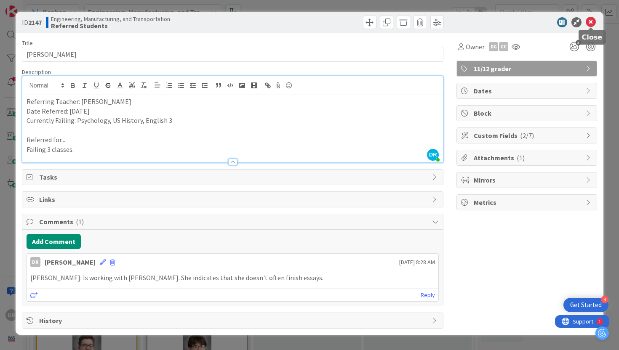
click at [593, 21] on icon at bounding box center [591, 22] width 10 height 10
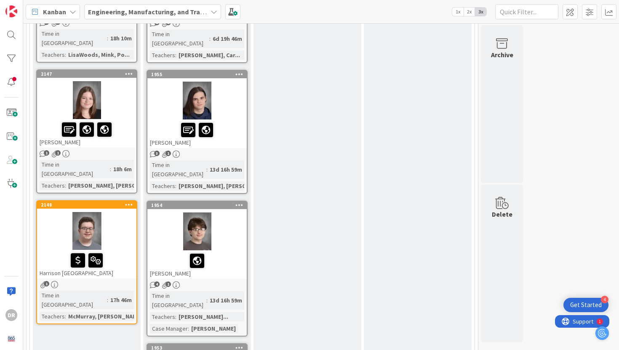
scroll to position [609, 0]
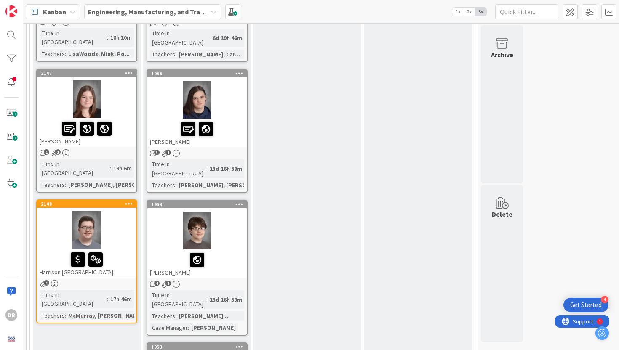
click at [126, 249] on div "Harrison [GEOGRAPHIC_DATA]" at bounding box center [86, 263] width 99 height 29
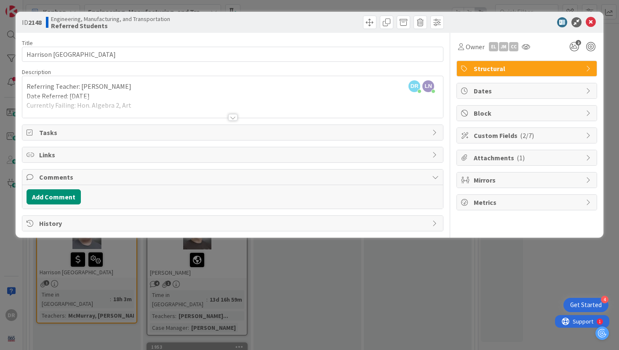
click at [232, 117] on div at bounding box center [232, 117] width 9 height 7
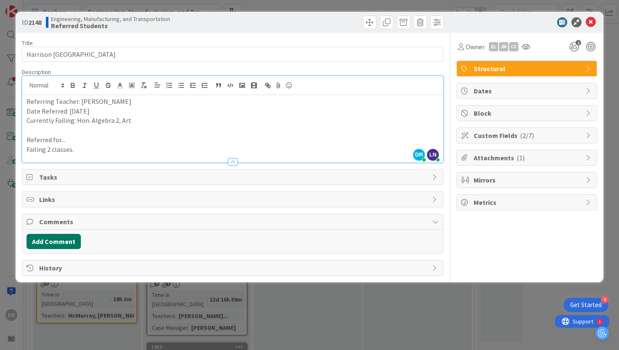
click at [69, 241] on button "Add Comment" at bounding box center [54, 241] width 54 height 15
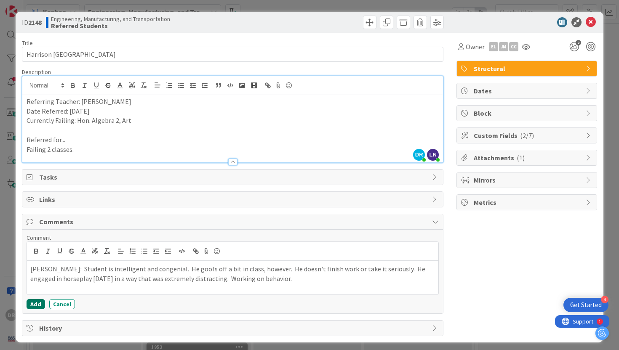
click at [38, 302] on button "Add" at bounding box center [36, 304] width 19 height 10
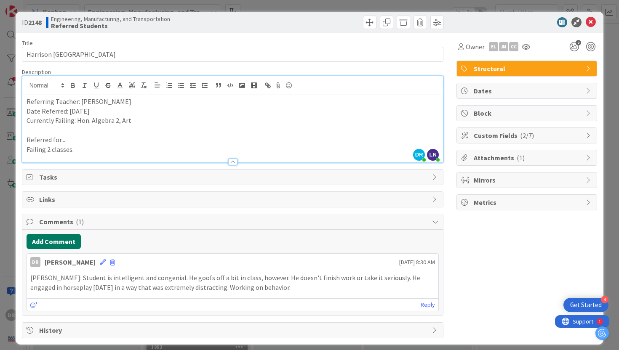
click at [71, 243] on button "Add Comment" at bounding box center [54, 241] width 54 height 15
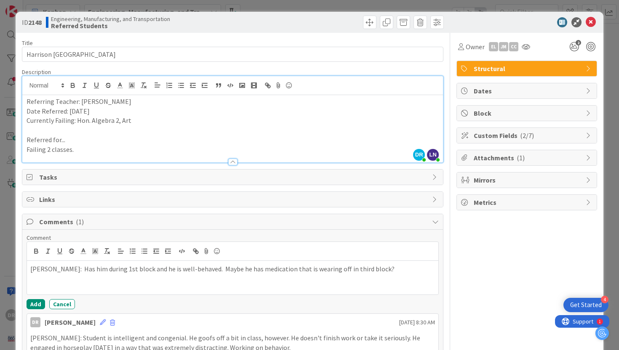
click at [207, 270] on p "[PERSON_NAME]: Has him during 1st block and he is well-behaved. Maybe he has me…" at bounding box center [232, 269] width 405 height 10
click at [34, 303] on button "Add" at bounding box center [36, 304] width 19 height 10
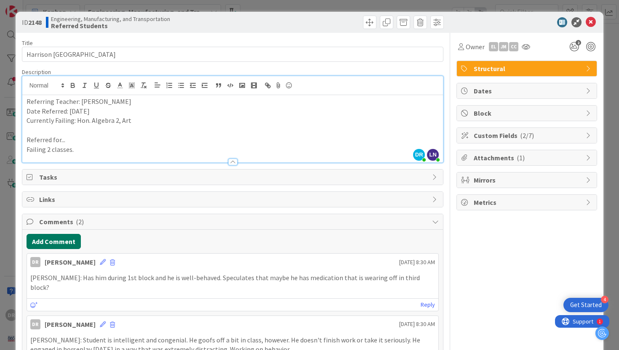
click at [68, 241] on button "Add Comment" at bounding box center [54, 241] width 54 height 15
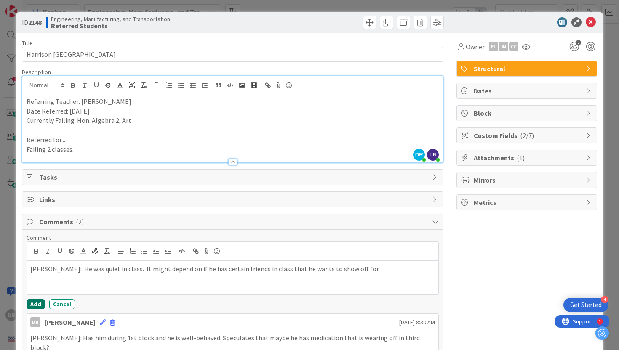
click at [33, 300] on button "Add" at bounding box center [36, 304] width 19 height 10
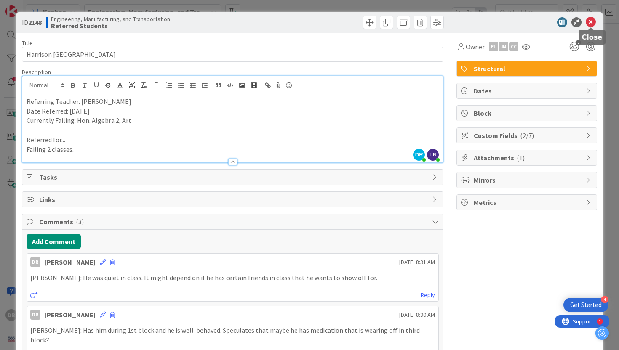
click at [591, 24] on icon at bounding box center [591, 22] width 10 height 10
